Goal: Information Seeking & Learning: Learn about a topic

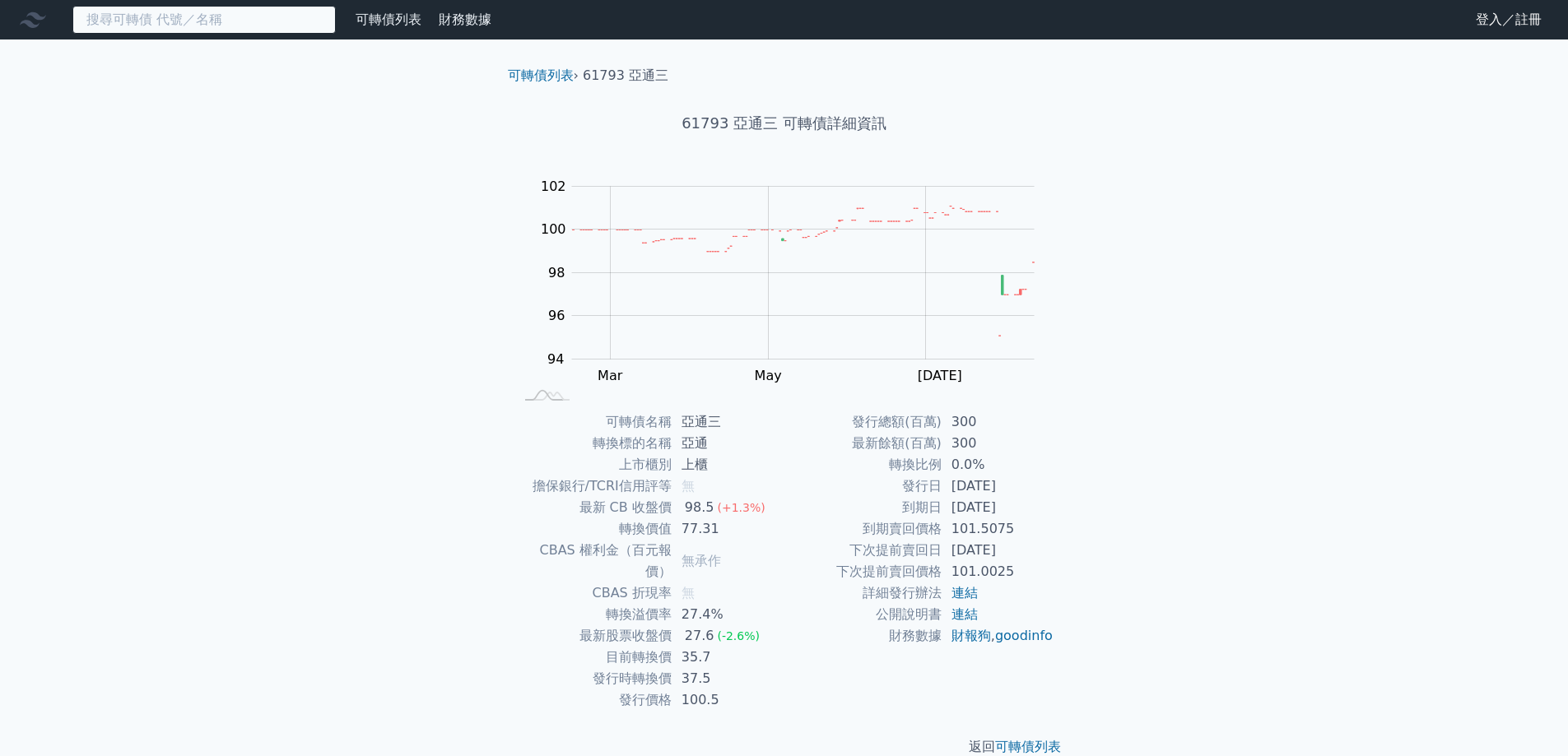
click at [212, 19] on input at bounding box center [204, 19] width 263 height 28
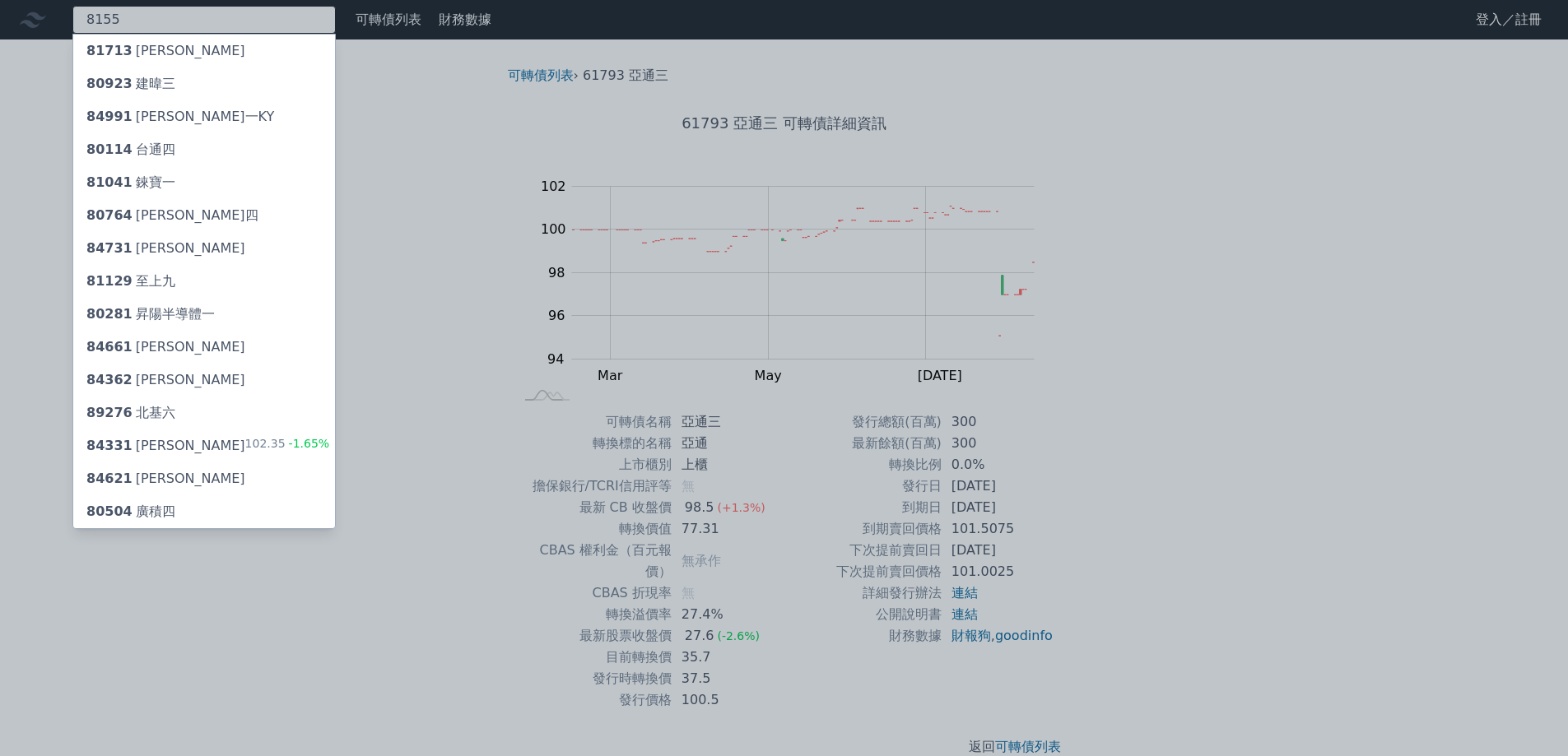
type input "8155"
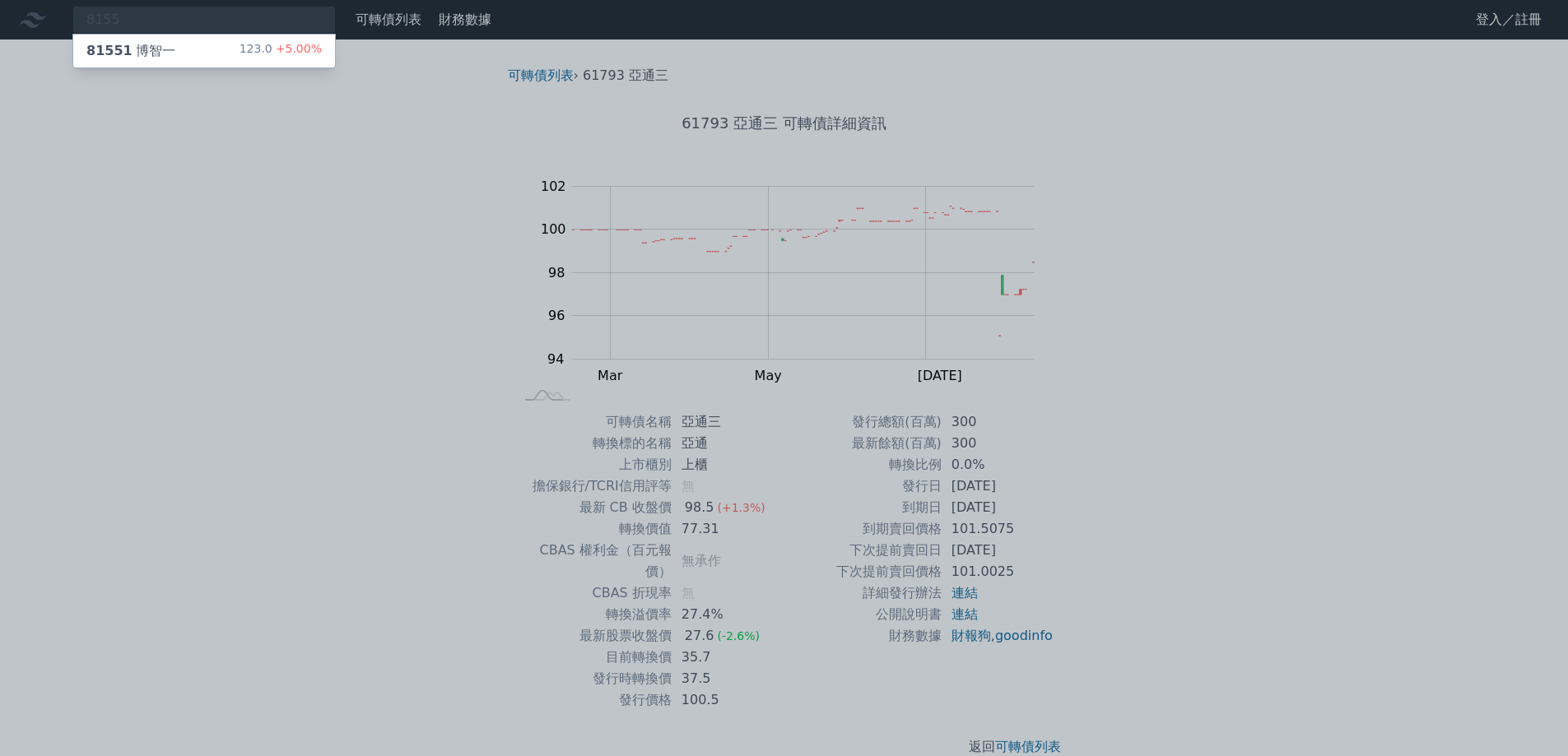
click at [157, 50] on div "81551 [PERSON_NAME]" at bounding box center [130, 51] width 89 height 19
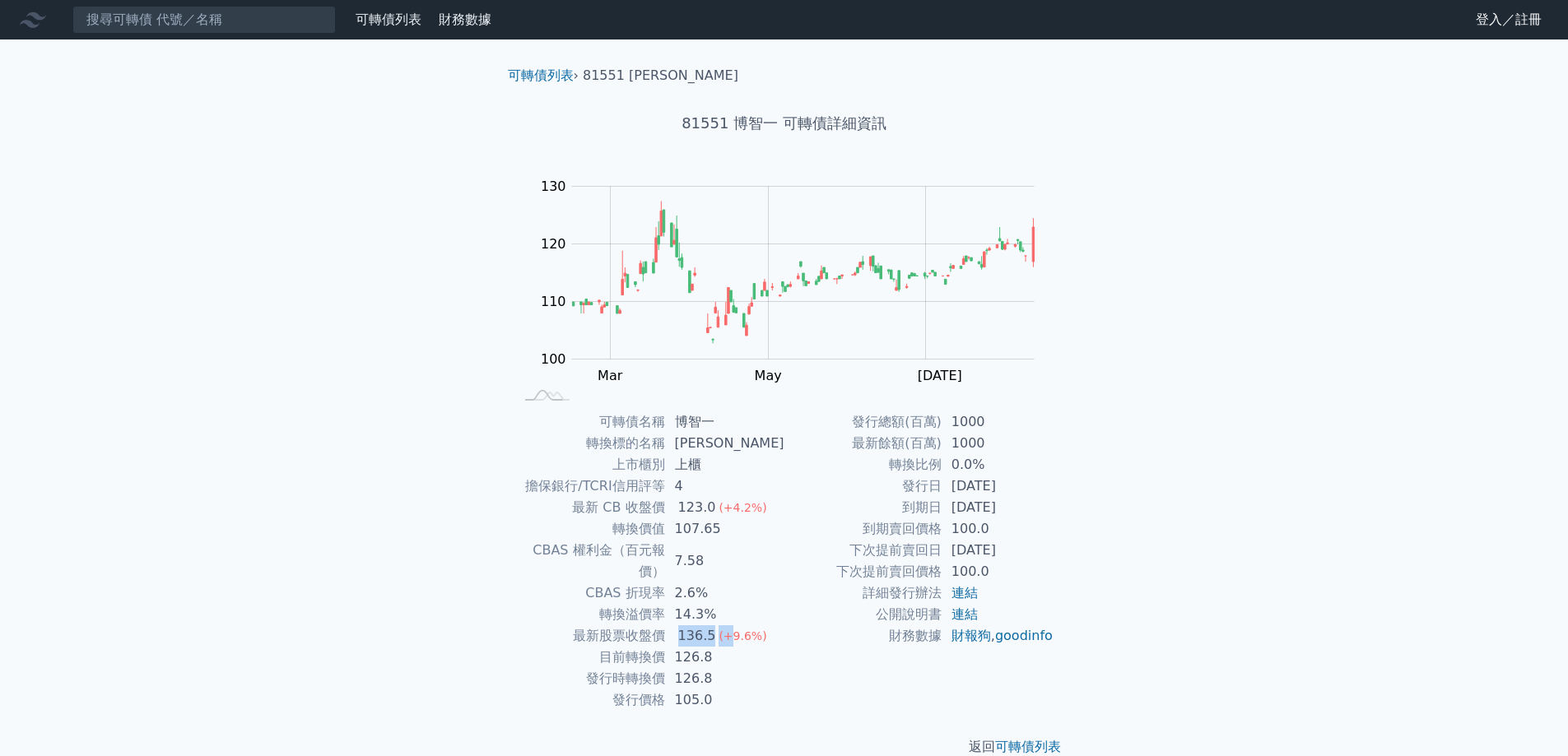
drag, startPoint x: 681, startPoint y: 611, endPoint x: 734, endPoint y: 605, distance: 53.3
click at [734, 625] on td "136.5 (+9.6%)" at bounding box center [724, 635] width 119 height 21
click at [696, 647] on td "126.8" at bounding box center [724, 657] width 119 height 21
click at [683, 647] on td "126.8" at bounding box center [724, 657] width 119 height 21
drag, startPoint x: 697, startPoint y: 638, endPoint x: 715, endPoint y: 638, distance: 18.0
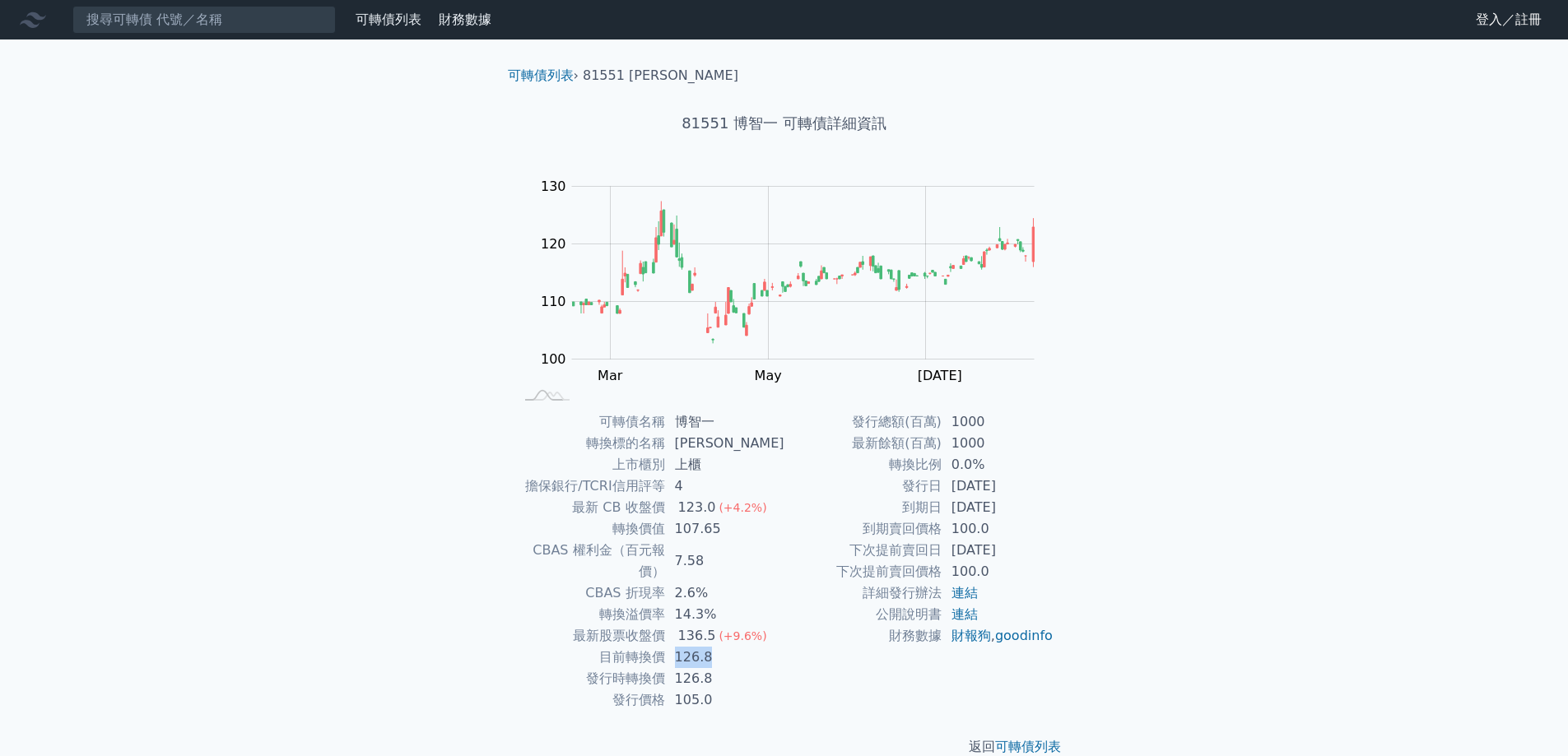
click at [715, 647] on td "126.8" at bounding box center [724, 657] width 119 height 21
click at [618, 647] on td "目前轉換價" at bounding box center [590, 657] width 151 height 21
drag, startPoint x: 609, startPoint y: 638, endPoint x: 766, endPoint y: 657, distance: 158.1
click at [777, 648] on tbody "可轉債名稱 博智一 轉換標的名稱 博智 上市櫃別 上櫃 擔保銀行/TCRI信用評等 4 最新 CB 收盤價 123.0 (+4.2%) 轉換價值 107.65…" at bounding box center [649, 561] width 270 height 299
click at [766, 668] on td "126.8" at bounding box center [724, 678] width 119 height 21
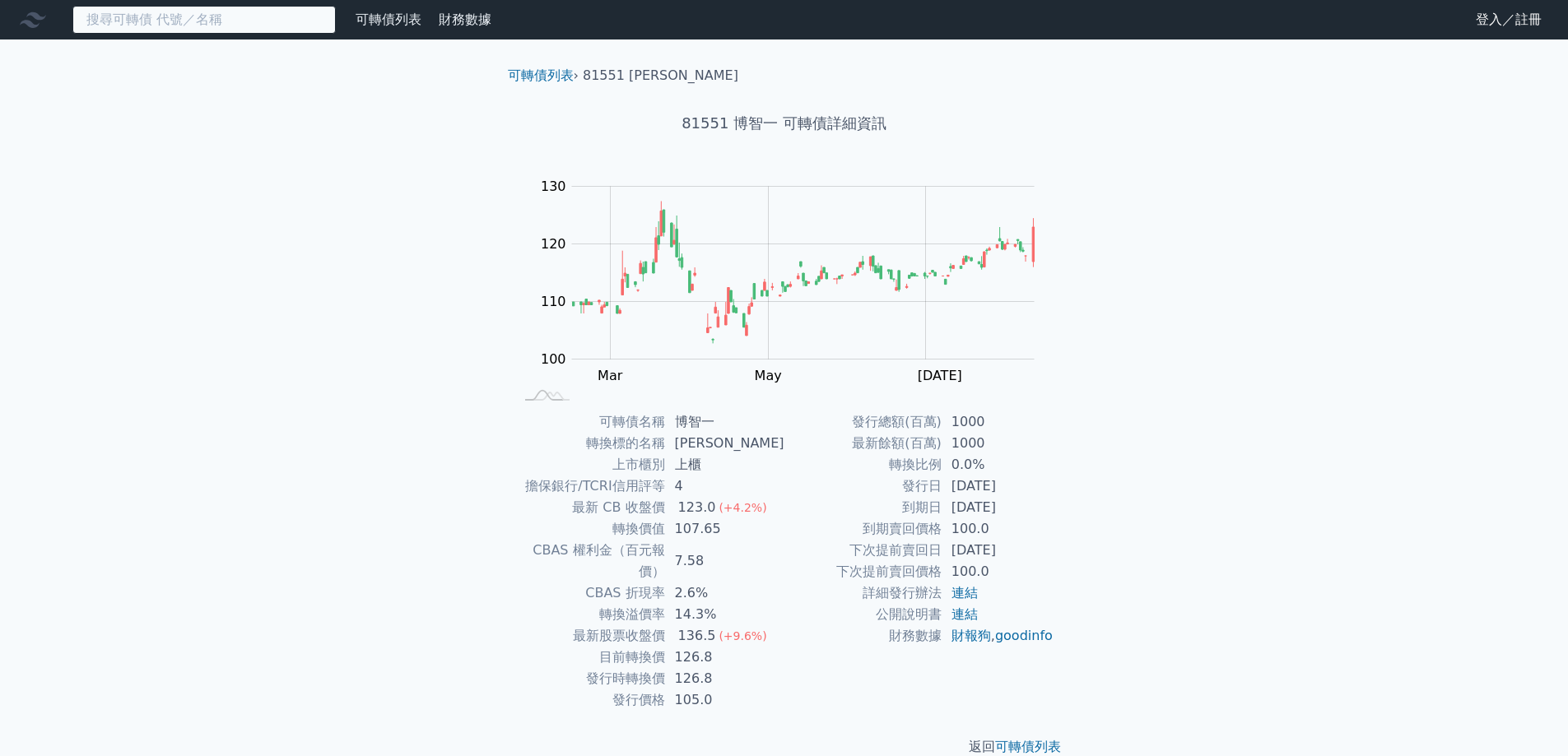
click at [228, 8] on input at bounding box center [204, 19] width 263 height 28
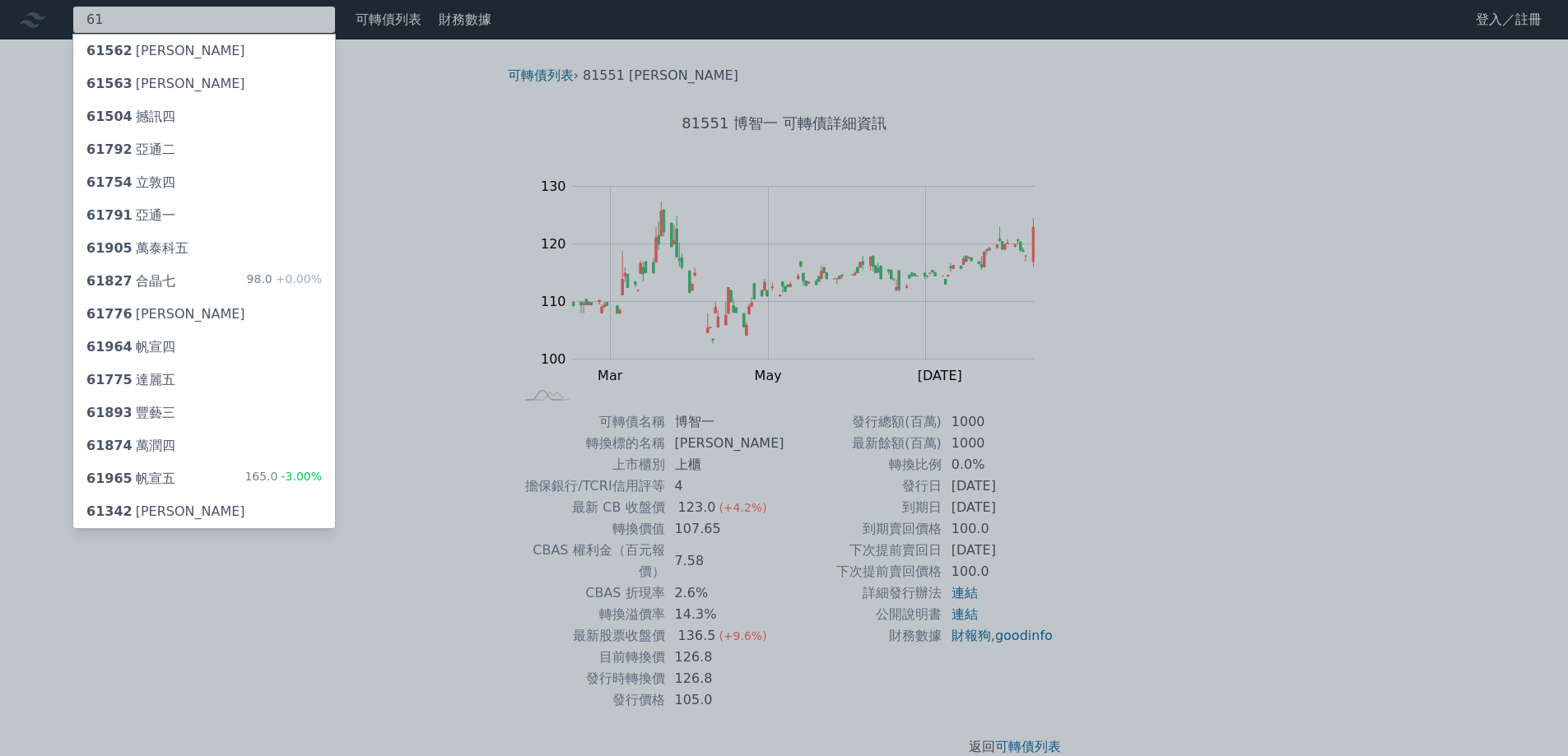
type input "61"
click at [116, 350] on span "61964" at bounding box center [109, 347] width 46 height 15
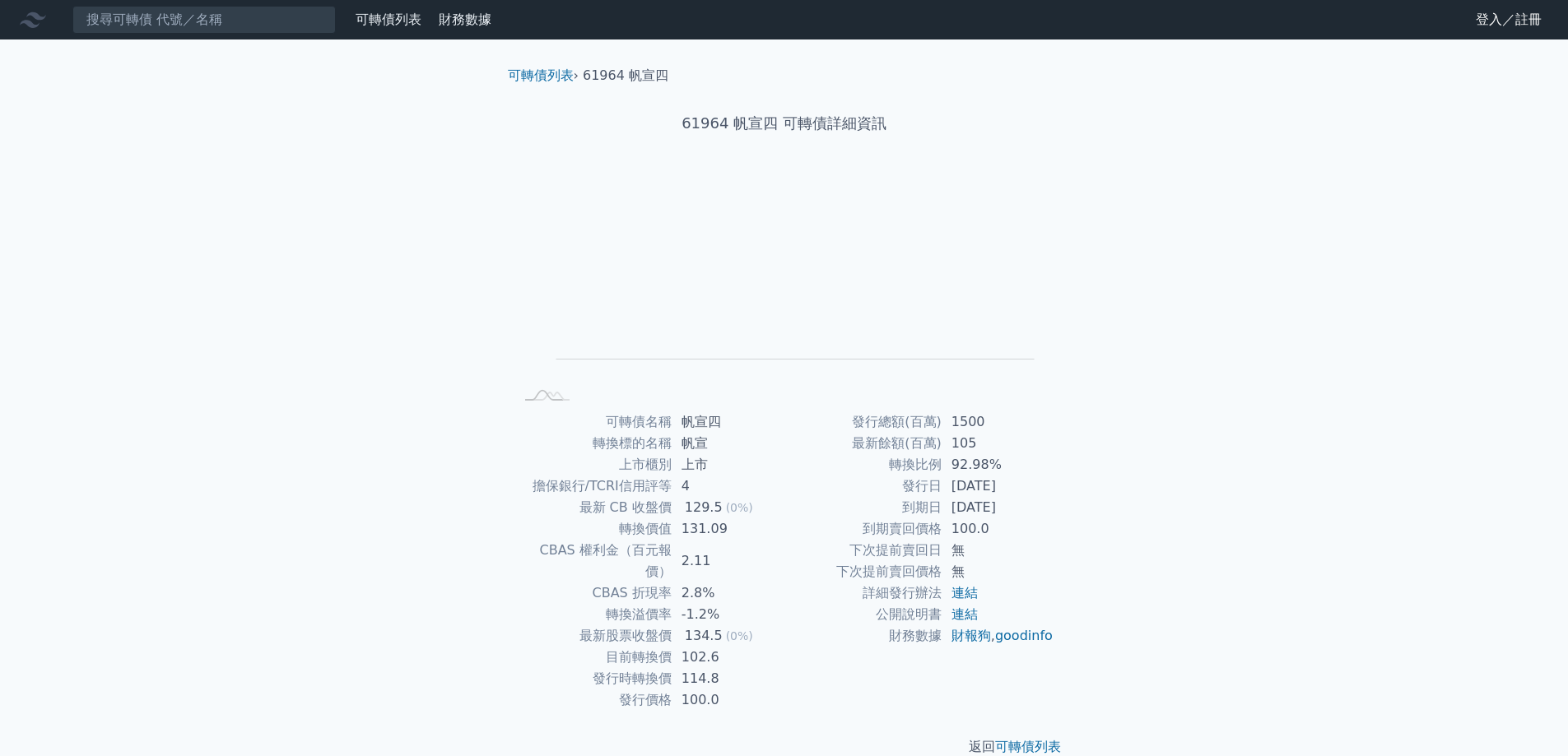
click at [135, 31] on nav "可轉債列表 財務數據 可轉債列表 財務數據 登入／註冊 登入／註冊" at bounding box center [784, 19] width 1568 height 40
click at [138, 19] on input at bounding box center [204, 19] width 263 height 28
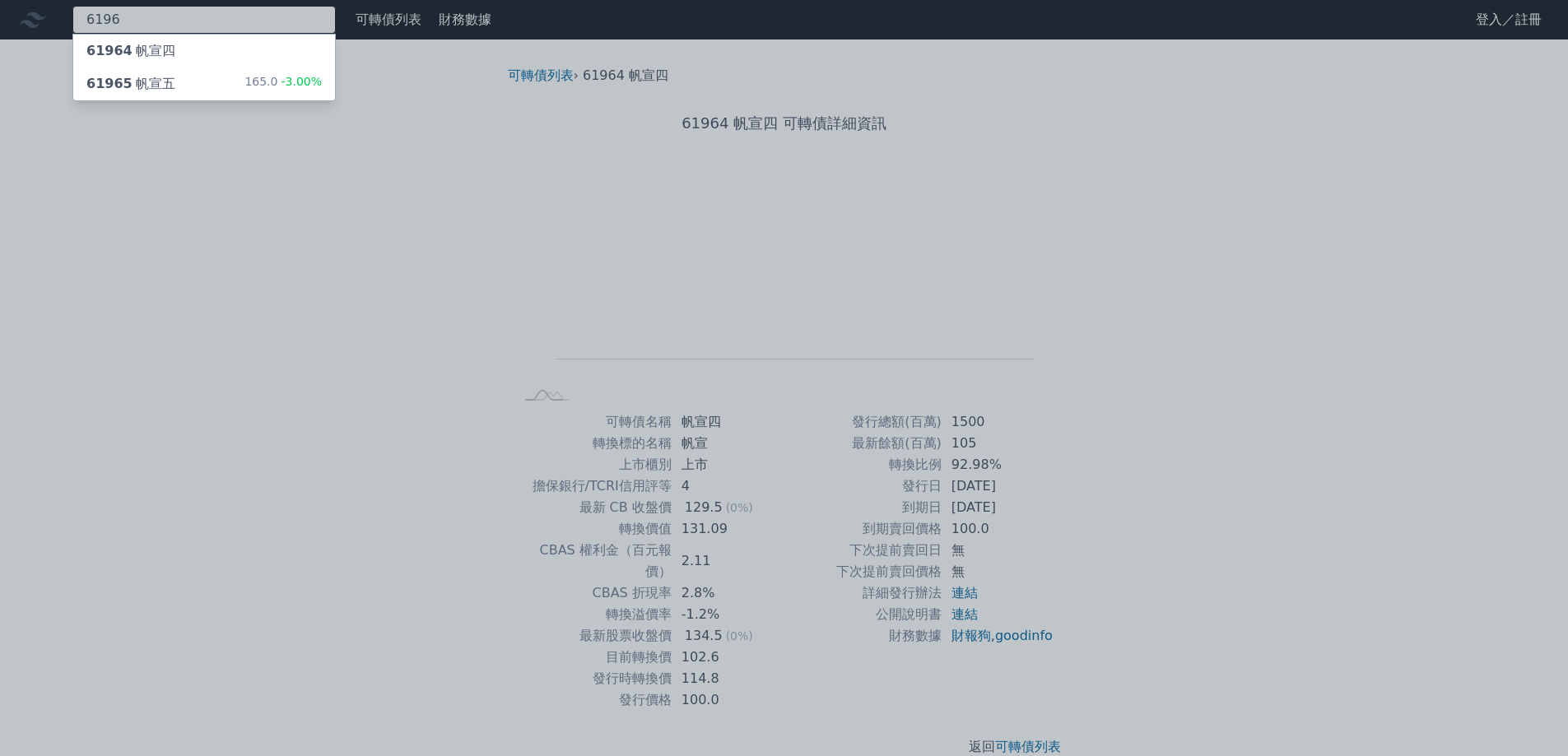
type input "6196"
click at [174, 88] on div "61965 帆宣五 165.0 -3.00%" at bounding box center [204, 84] width 261 height 33
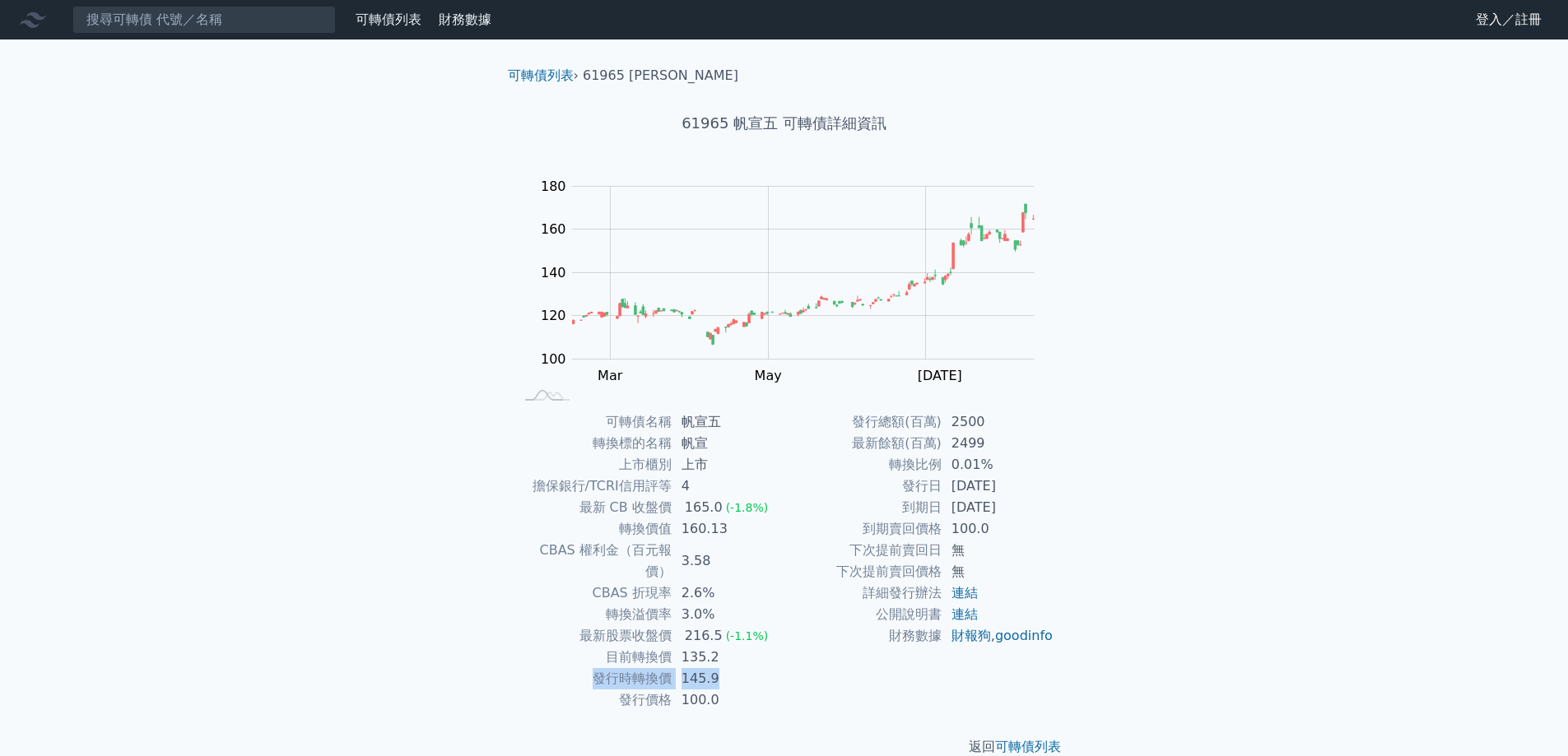
drag, startPoint x: 620, startPoint y: 662, endPoint x: 723, endPoint y: 666, distance: 103.1
click at [745, 668] on tr "發行時轉換價 145.9" at bounding box center [649, 678] width 270 height 21
click at [710, 668] on td "145.9" at bounding box center [728, 678] width 113 height 21
click at [677, 668] on td "145.9" at bounding box center [728, 678] width 113 height 21
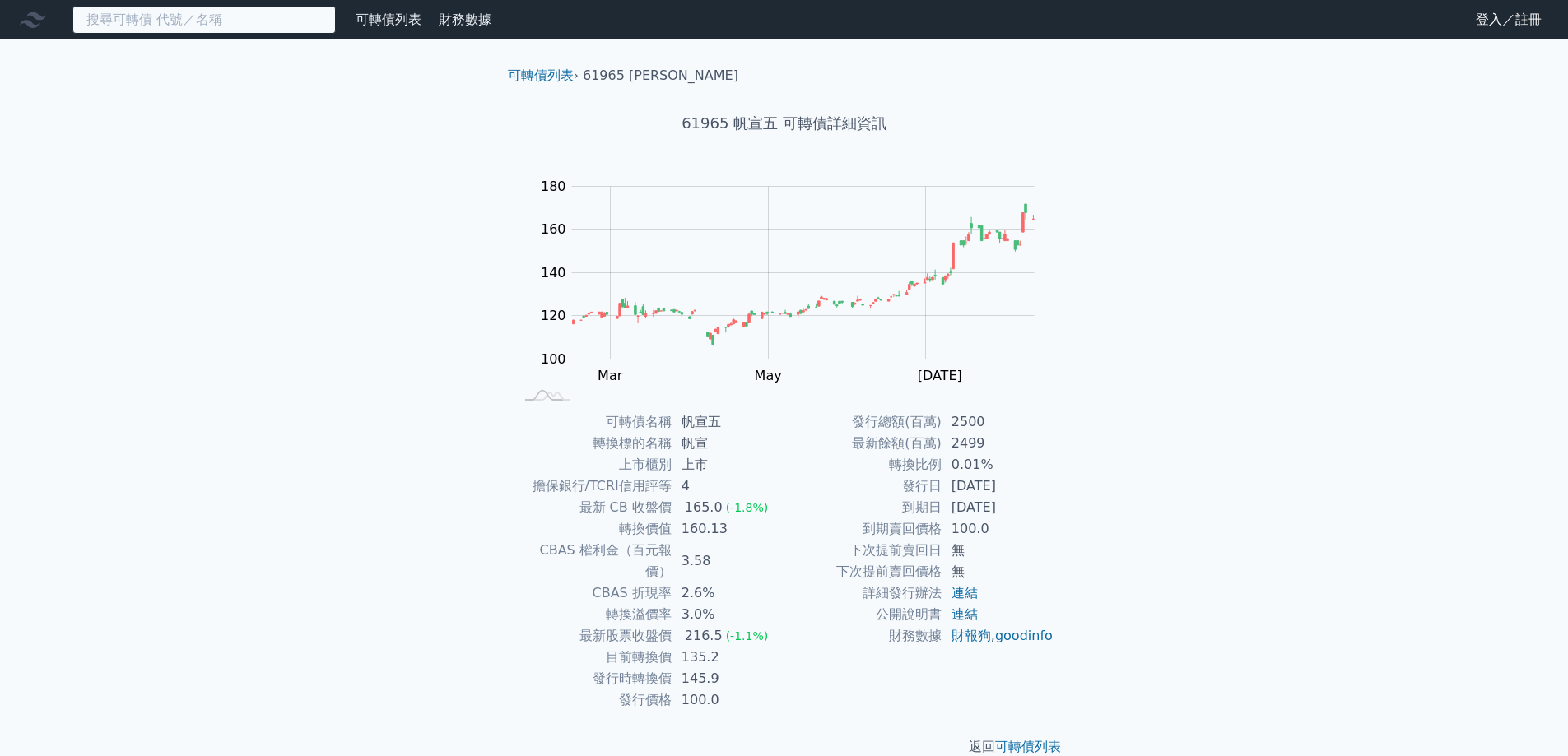
click at [189, 15] on input at bounding box center [204, 19] width 263 height 28
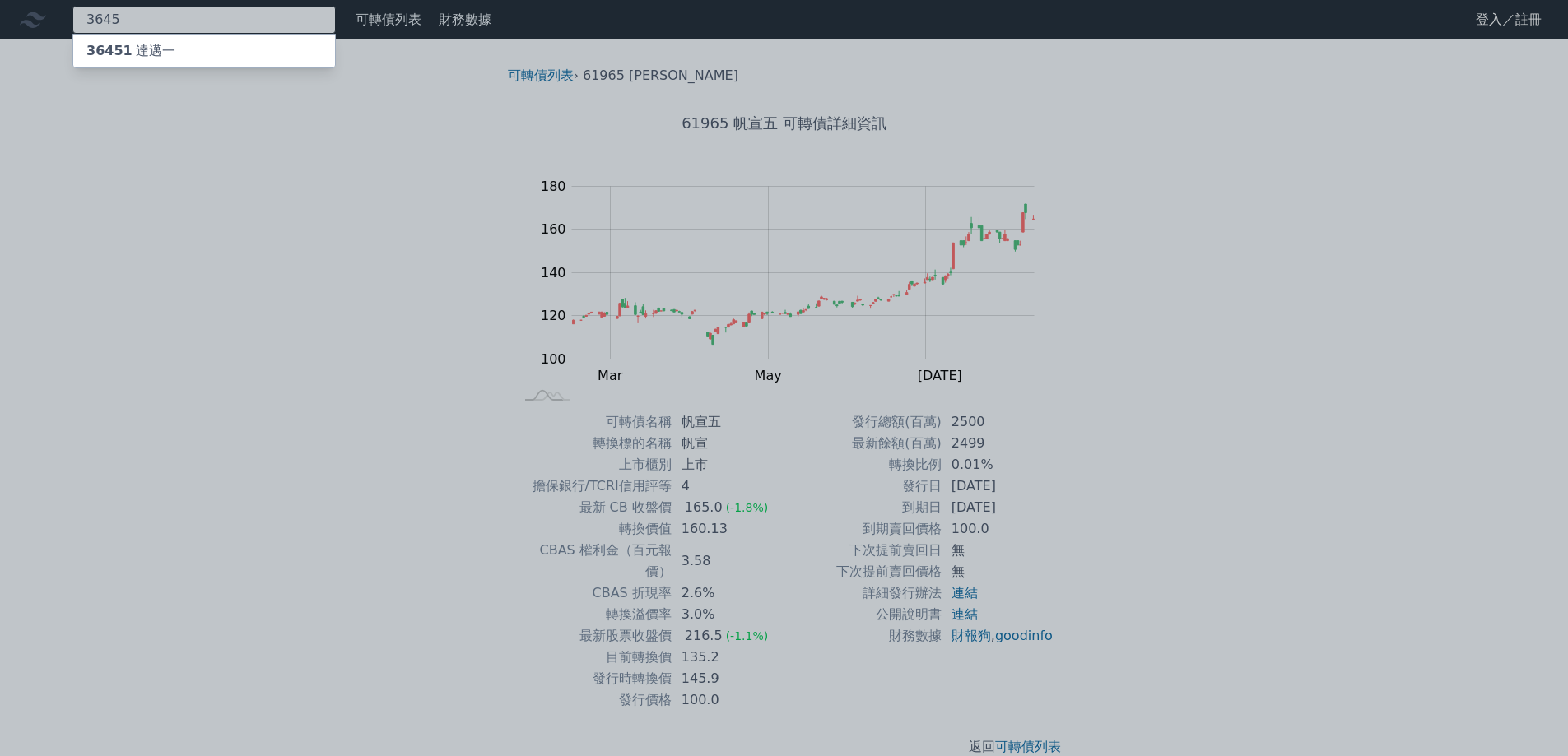
type input "3645"
click at [143, 46] on div "36451 達邁一" at bounding box center [130, 51] width 89 height 19
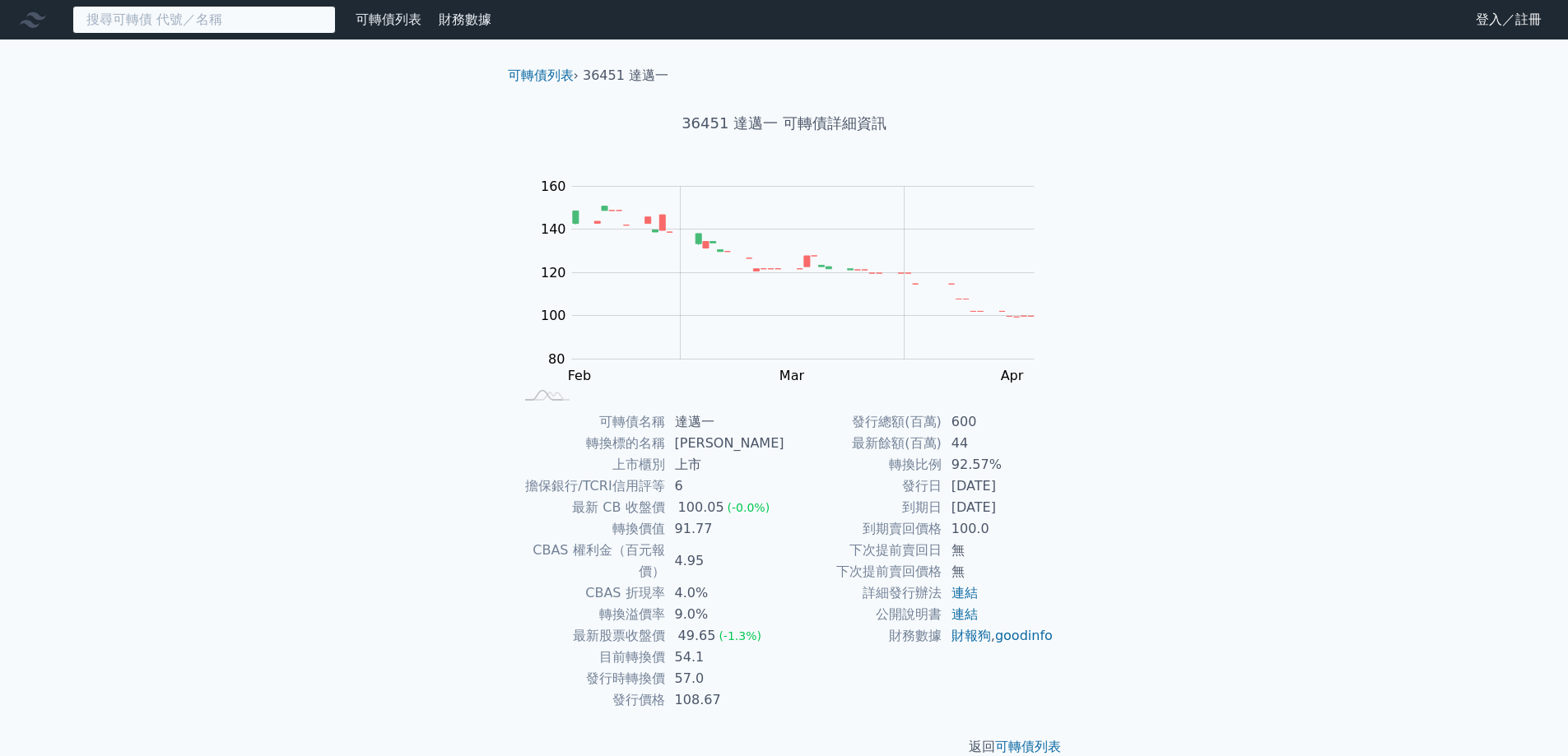
click at [140, 19] on input at bounding box center [204, 19] width 263 height 28
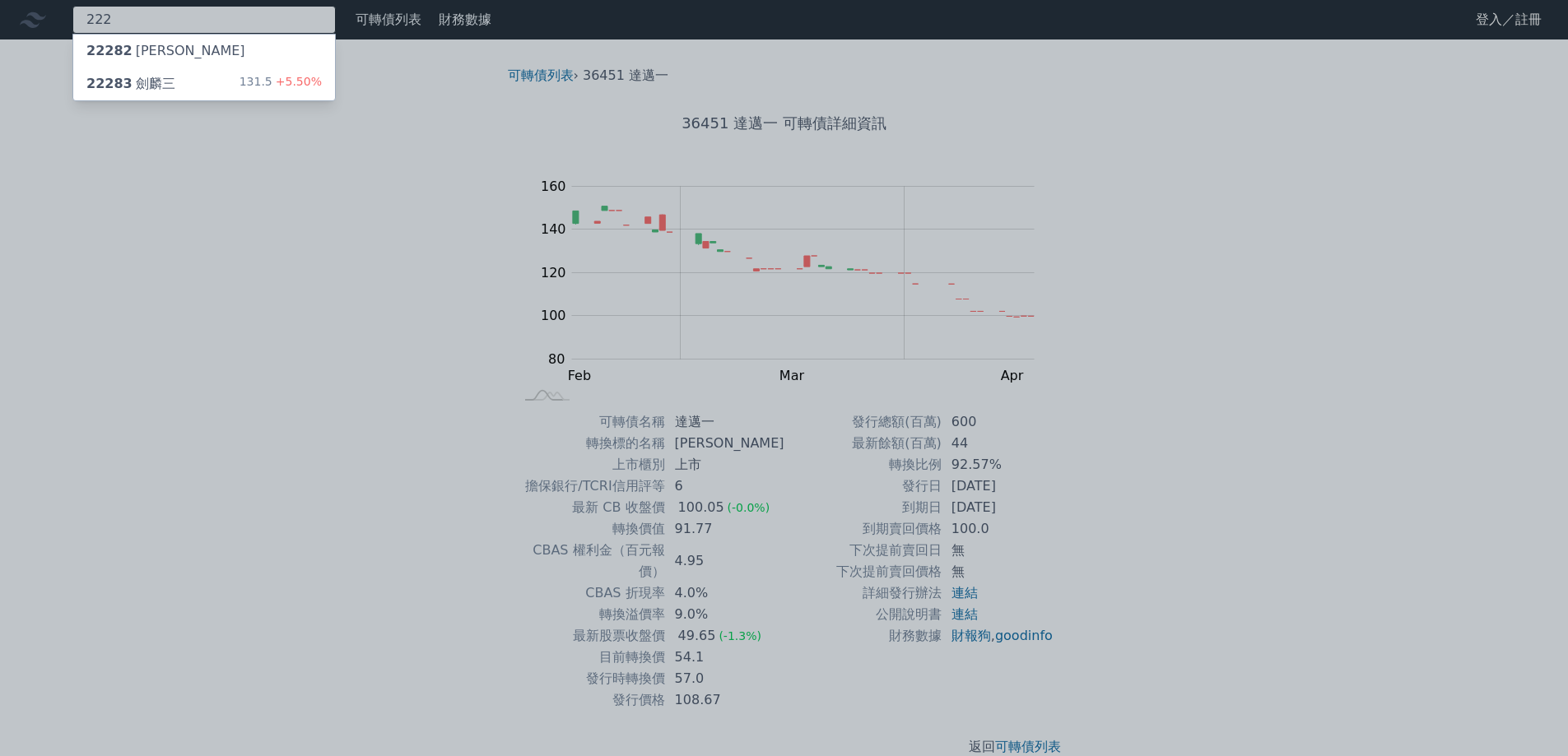
type input "222"
click at [157, 79] on div "22283 [PERSON_NAME]" at bounding box center [130, 84] width 89 height 19
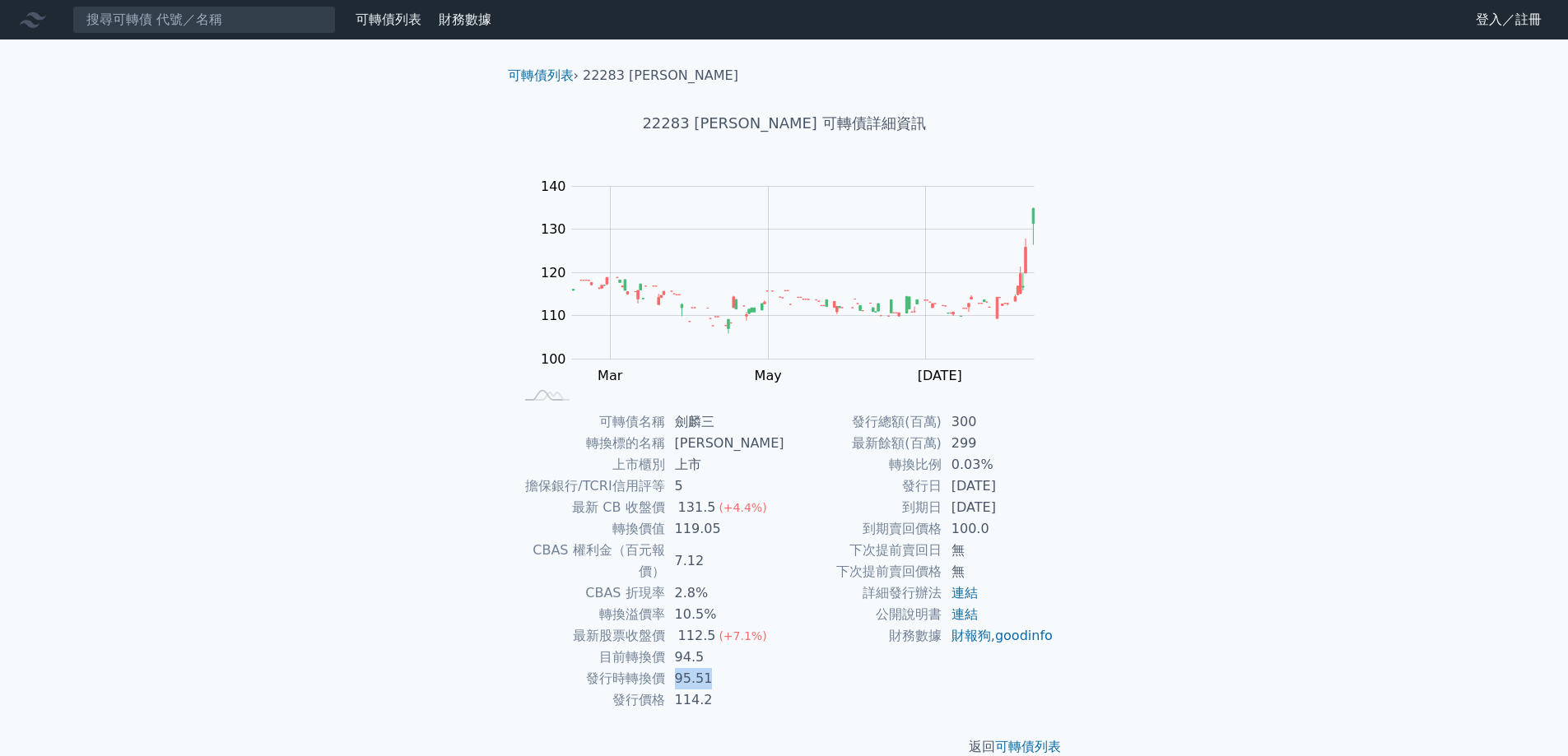
drag, startPoint x: 683, startPoint y: 655, endPoint x: 751, endPoint y: 658, distance: 68.1
click at [751, 668] on td "95.51" at bounding box center [724, 678] width 119 height 21
click at [696, 647] on td "94.5" at bounding box center [724, 657] width 119 height 21
drag, startPoint x: 679, startPoint y: 663, endPoint x: 738, endPoint y: 666, distance: 59.1
click at [738, 668] on td "95.51" at bounding box center [724, 678] width 119 height 21
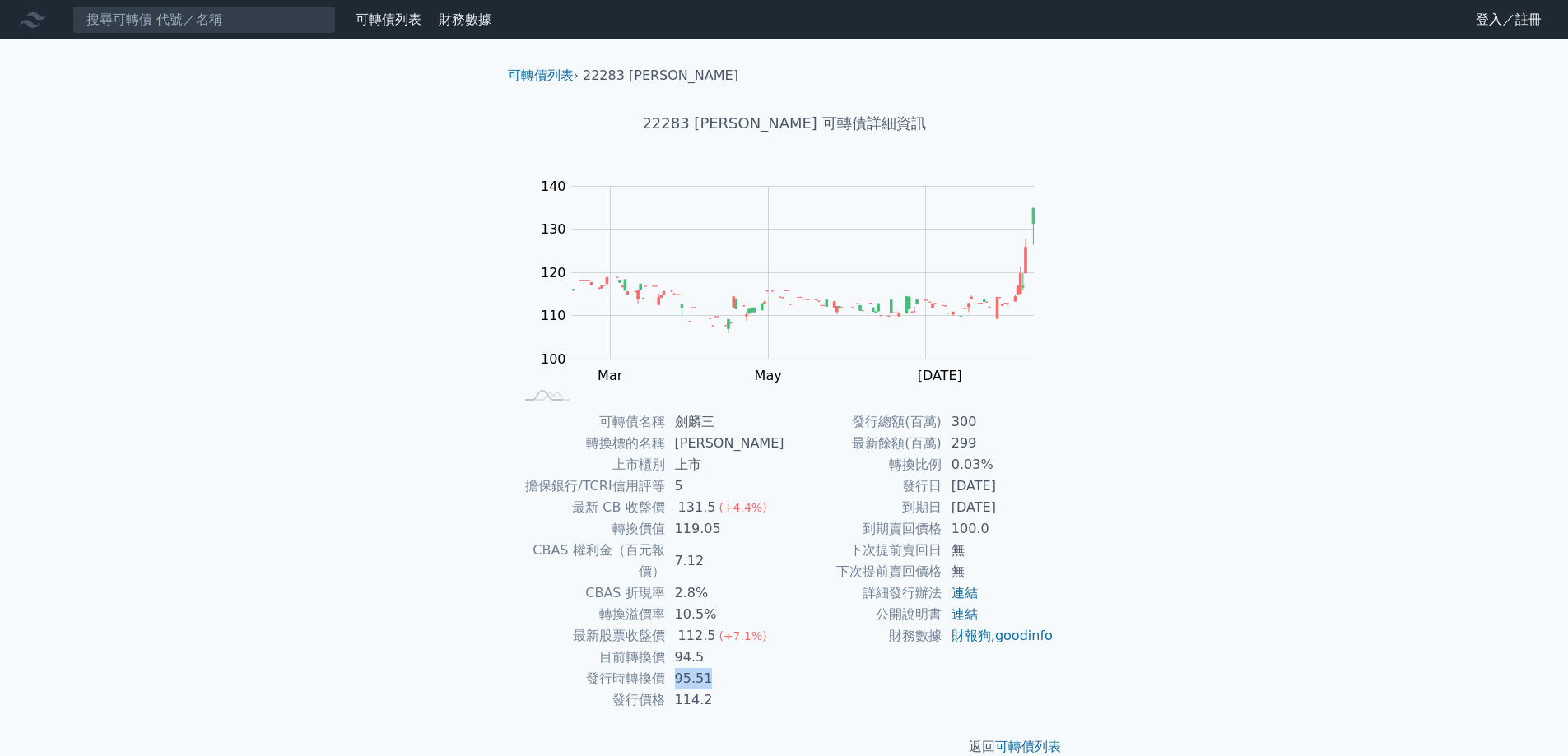
click at [717, 668] on td "95.51" at bounding box center [724, 678] width 119 height 21
click at [1112, 236] on div "可轉債列表 財務數據 可轉債列表 財務數據 登入／註冊 登入／註冊 可轉債列表 › 22283 劍麟三 22283 劍麟三 可轉債詳細資訊 Zoom Out …" at bounding box center [784, 392] width 1568 height 783
click at [173, 16] on input at bounding box center [204, 19] width 263 height 28
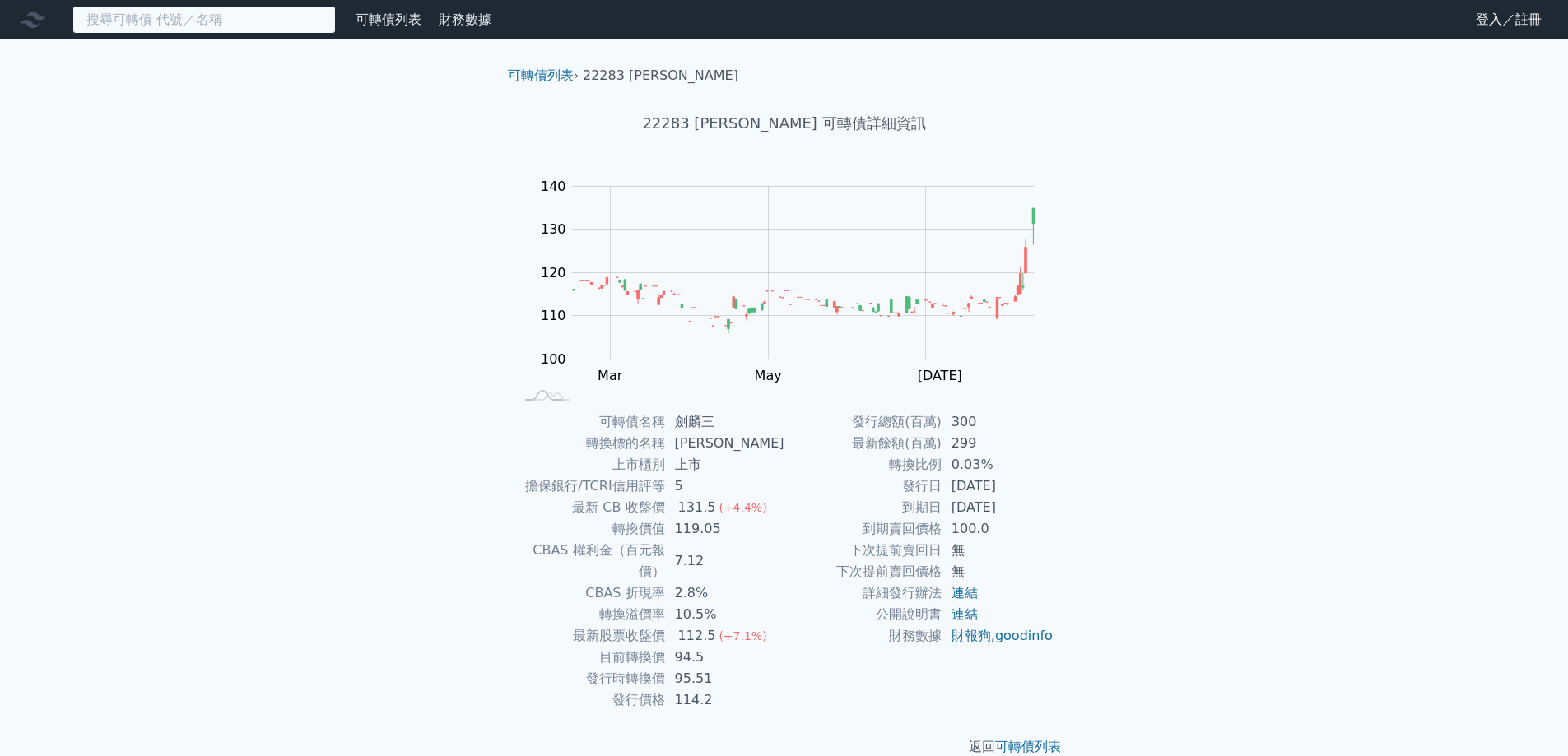
click at [173, 16] on input at bounding box center [204, 19] width 263 height 28
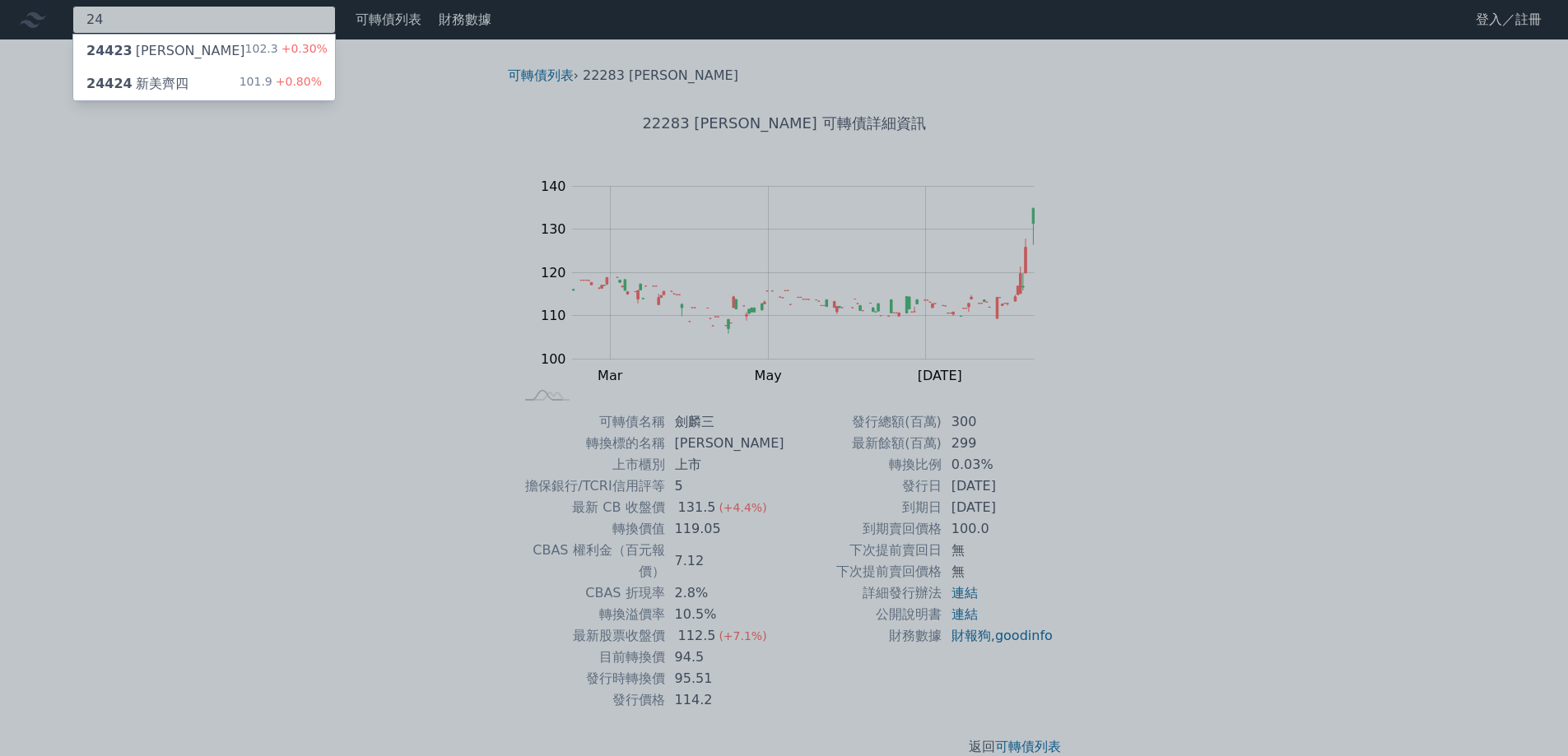
type input "2"
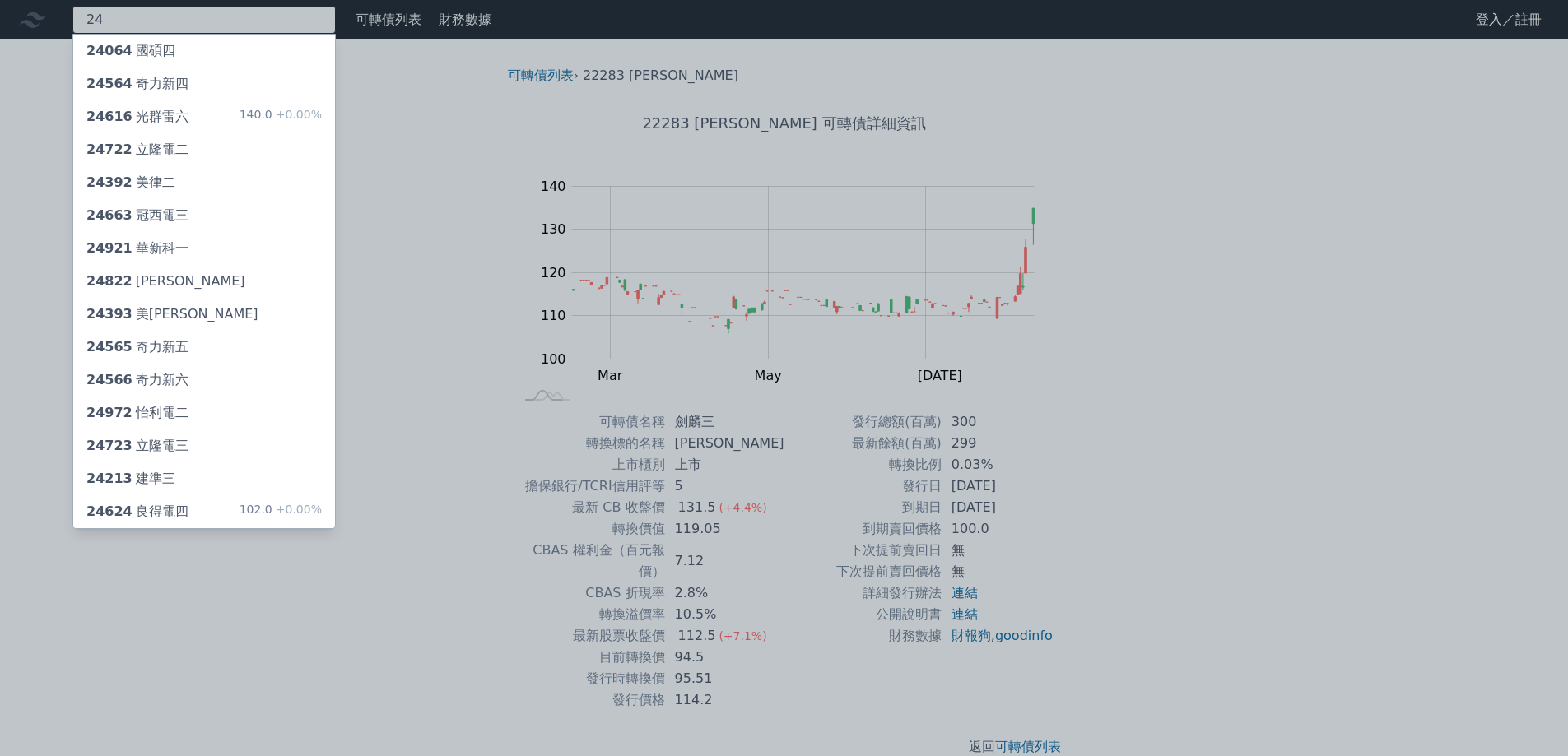
type input "2"
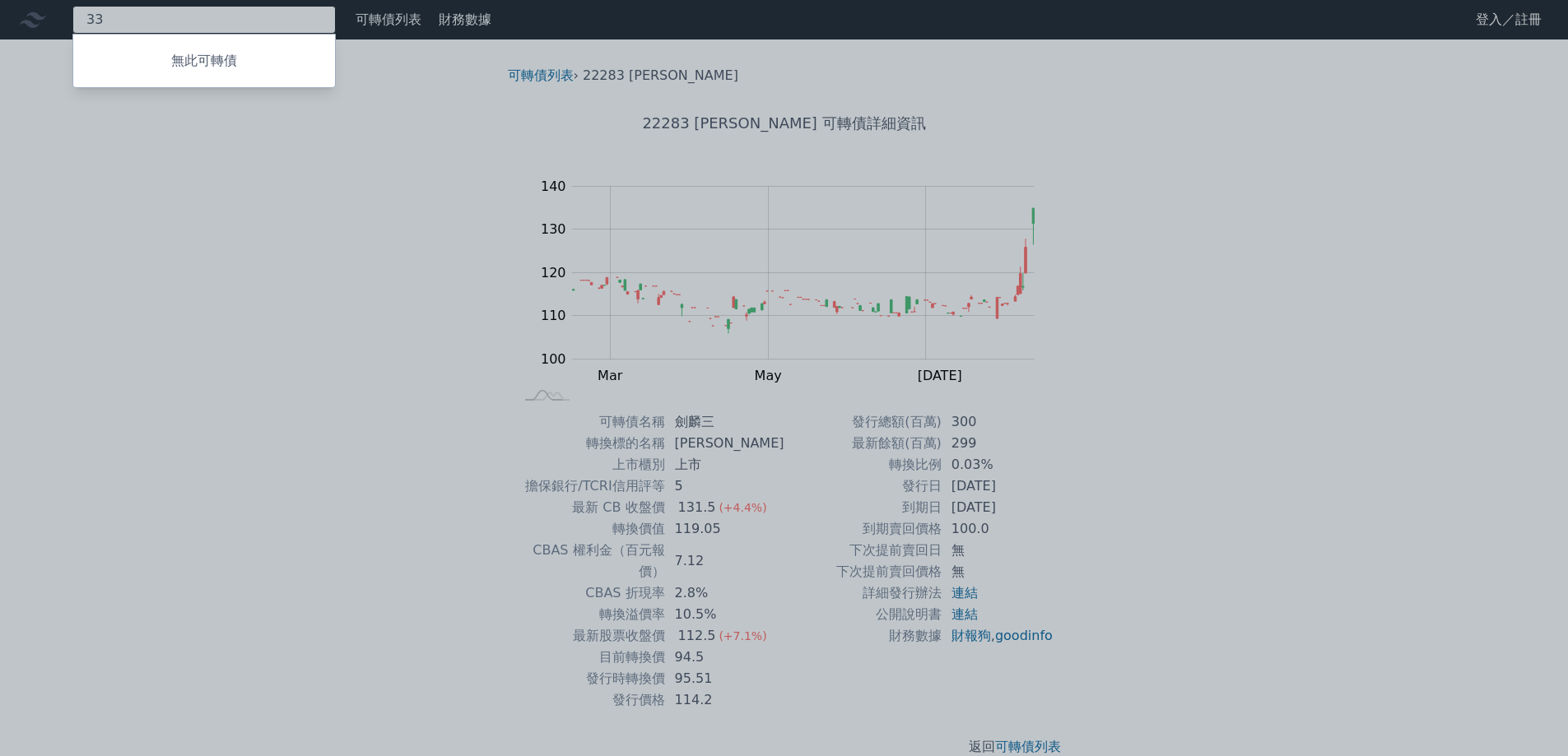
type input "3"
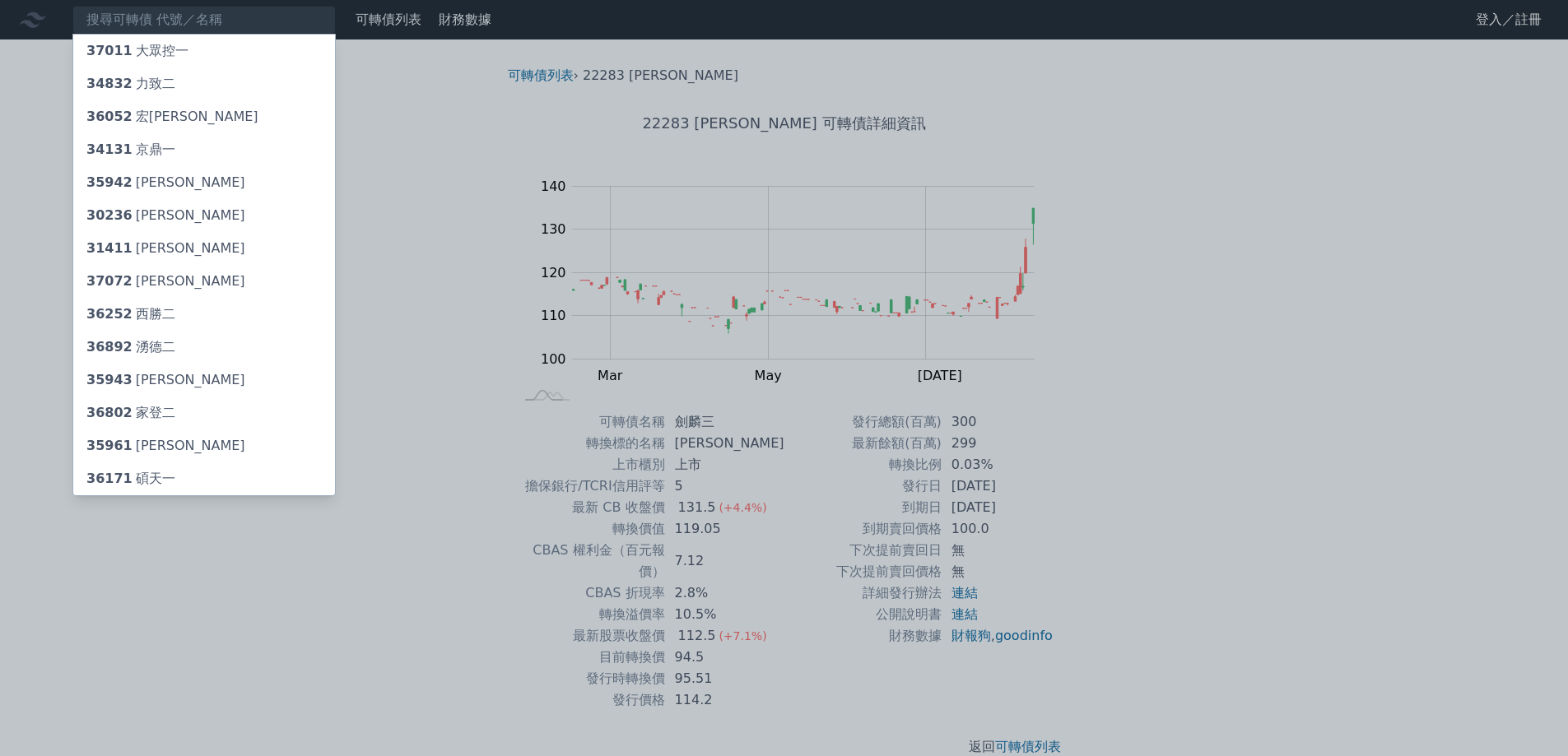
click at [1116, 255] on div at bounding box center [784, 378] width 1568 height 756
